Goal: Task Accomplishment & Management: Manage account settings

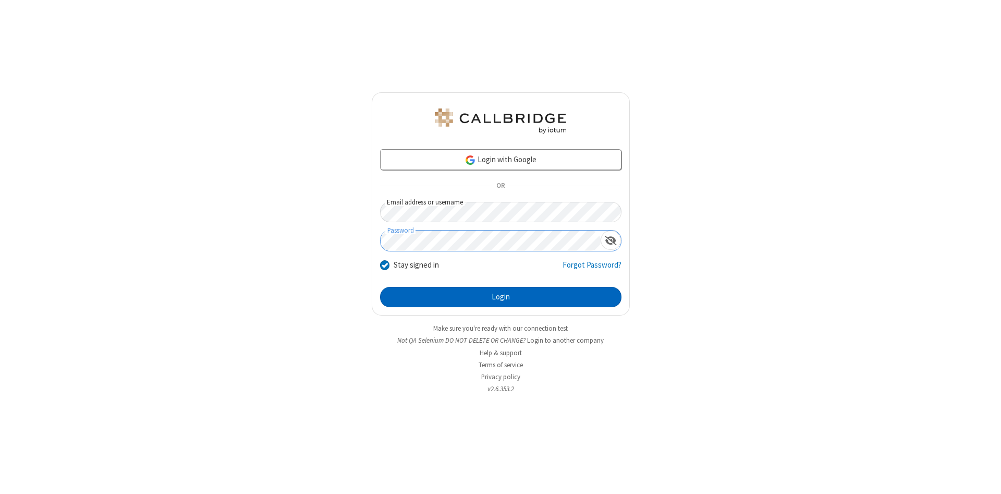
click at [501, 297] on button "Login" at bounding box center [501, 297] width 242 height 21
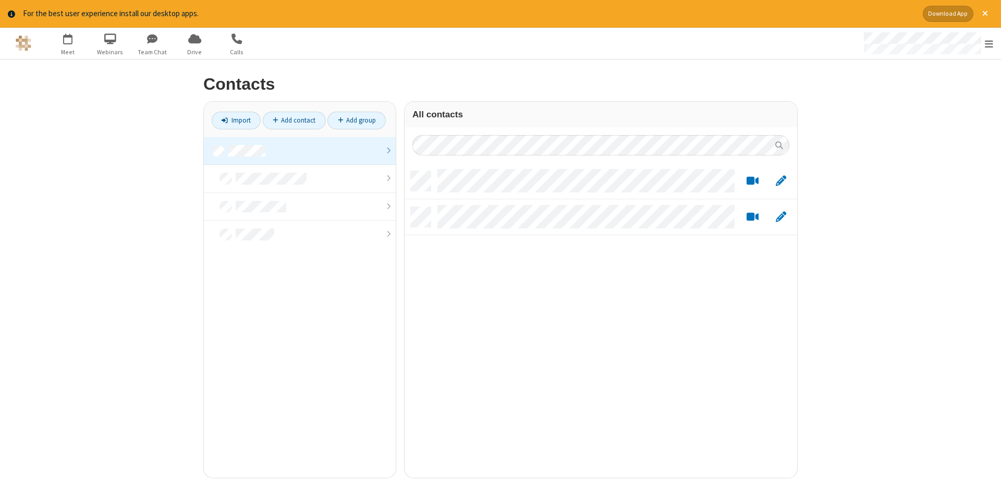
click at [300, 151] on link at bounding box center [300, 151] width 192 height 28
click at [294, 120] on link "Add contact" at bounding box center [294, 121] width 63 height 18
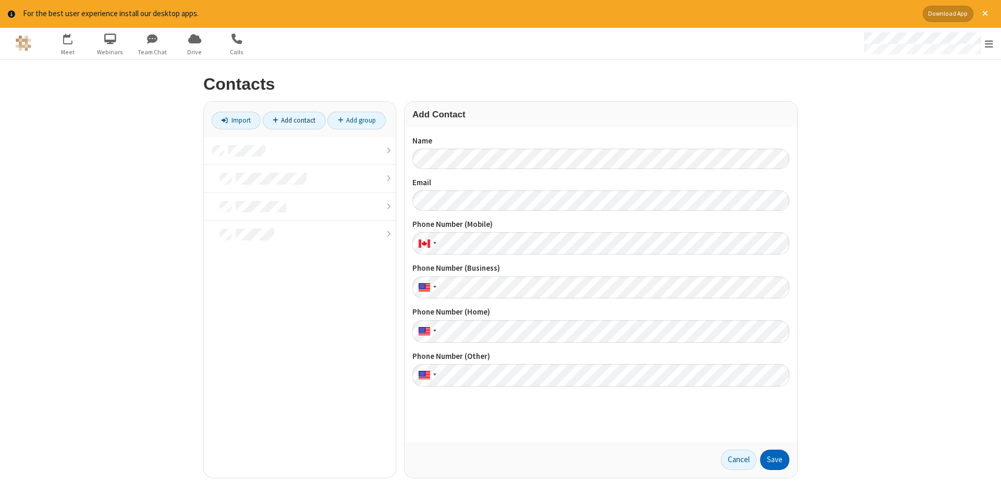
click at [775, 460] on button "Save" at bounding box center [775, 460] width 29 height 21
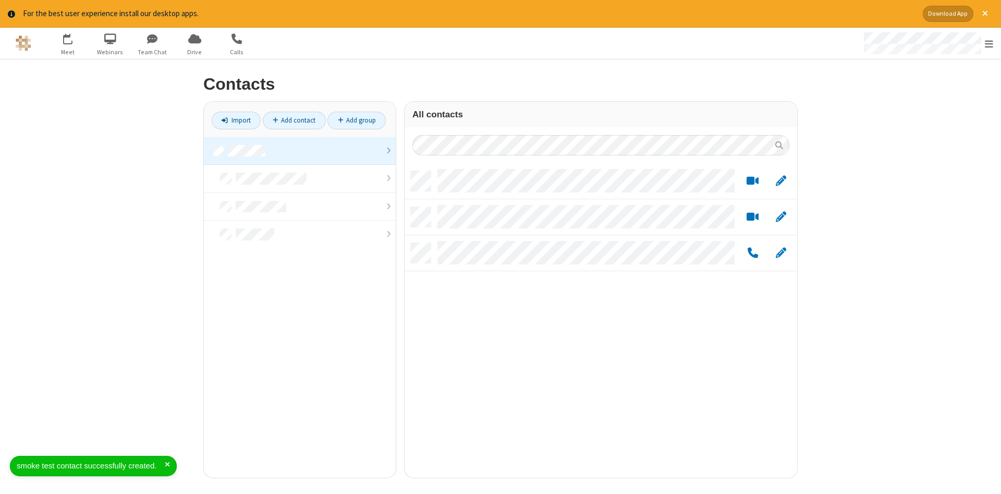
scroll to position [315, 393]
click at [294, 120] on link "Add contact" at bounding box center [294, 121] width 63 height 18
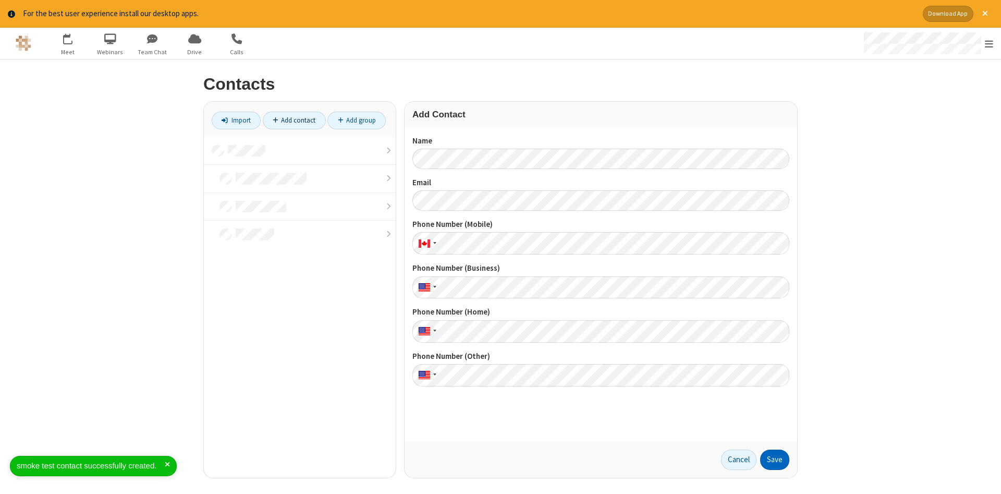
click at [775, 460] on button "Save" at bounding box center [775, 460] width 29 height 21
